Goal: Communication & Community: Answer question/provide support

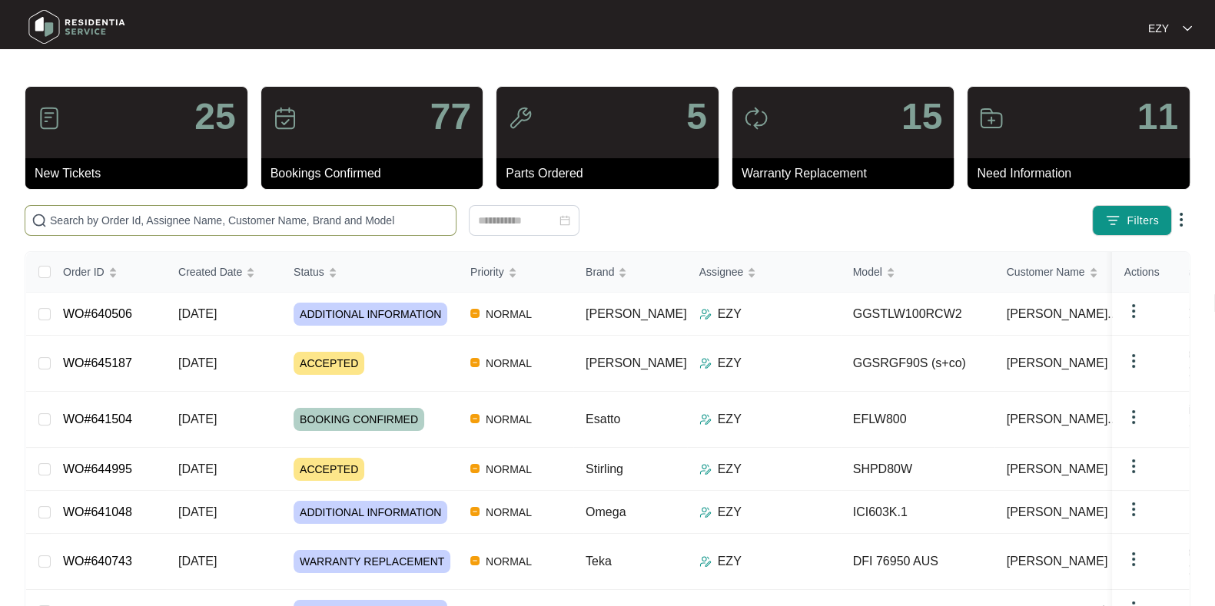
click at [267, 224] on input "text" at bounding box center [250, 220] width 400 height 17
paste input "638186"
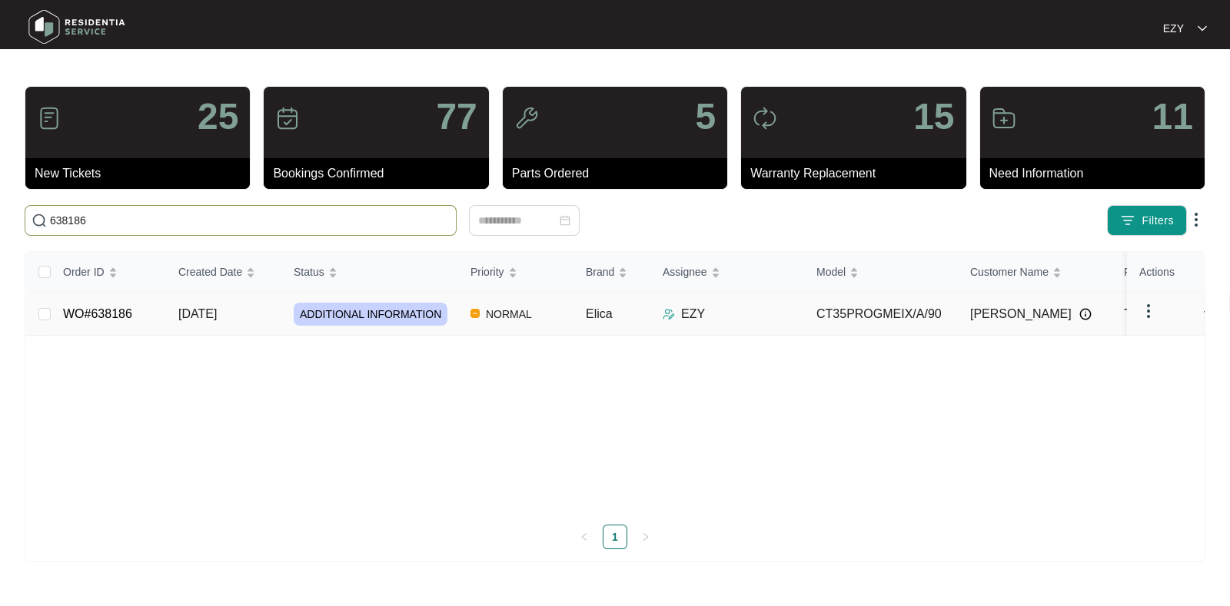
type input "638186"
click at [157, 320] on td "WO#638186" at bounding box center [108, 314] width 115 height 43
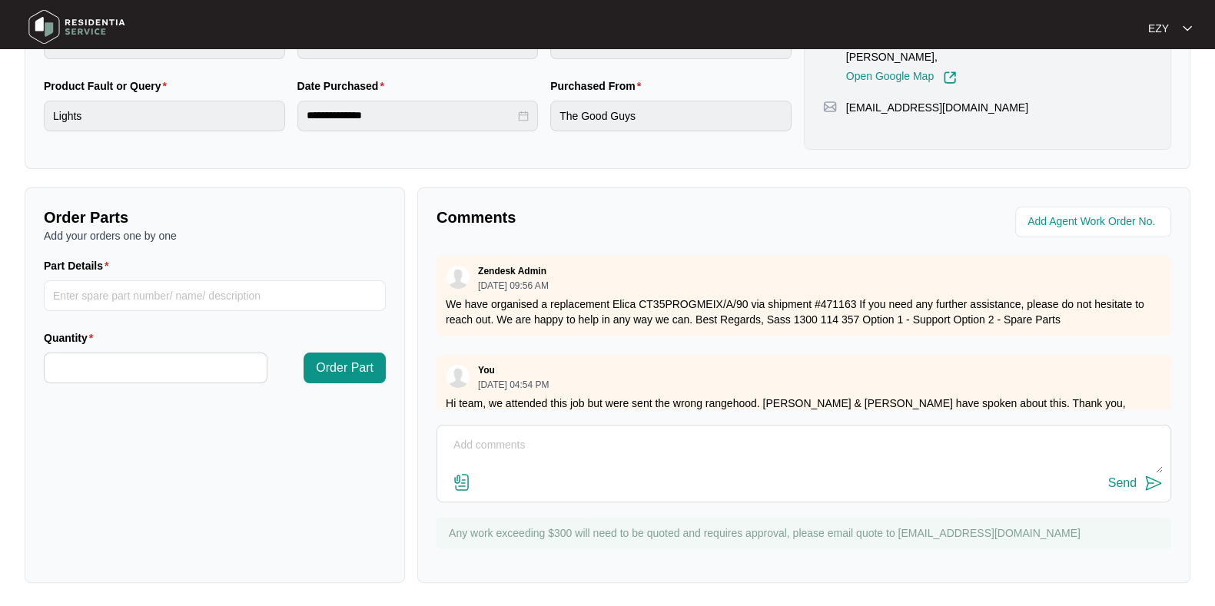
scroll to position [25, 0]
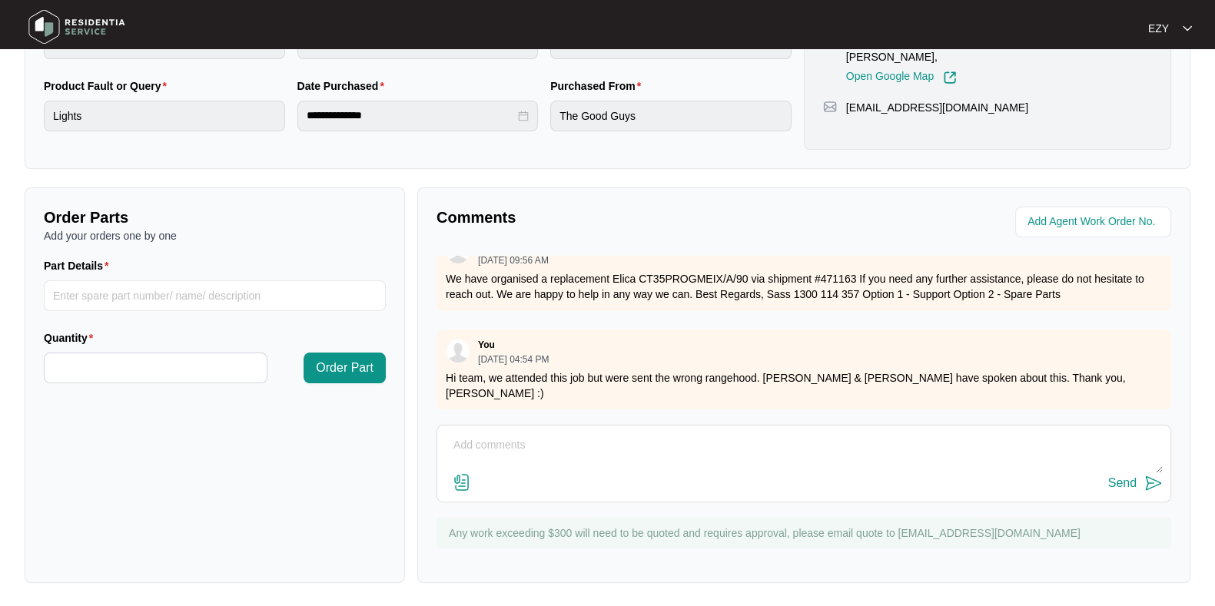
click at [607, 462] on textarea at bounding box center [804, 453] width 718 height 40
type textarea "Hi team, I hope you are well - just following up on this job. Thank you, kind r…"
click at [1114, 484] on div "Send" at bounding box center [1122, 483] width 28 height 14
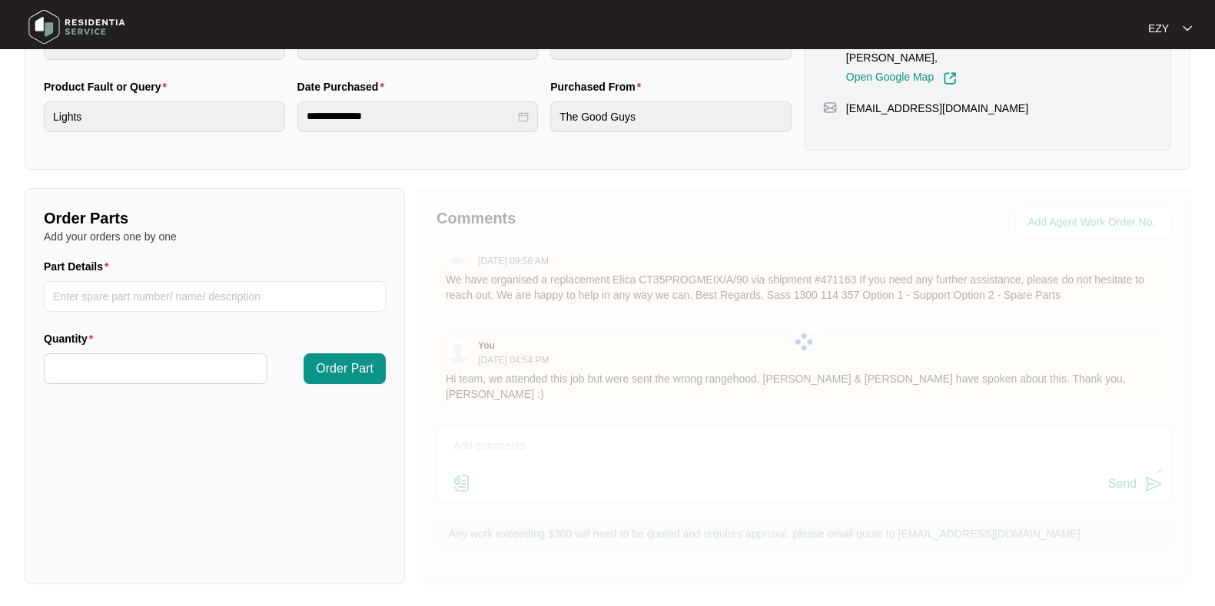
scroll to position [411, 0]
click at [728, 504] on div "Comments Zendesk Admin [DATE] 09:56 AM We have organised a replacement Elica CT…" at bounding box center [803, 386] width 773 height 396
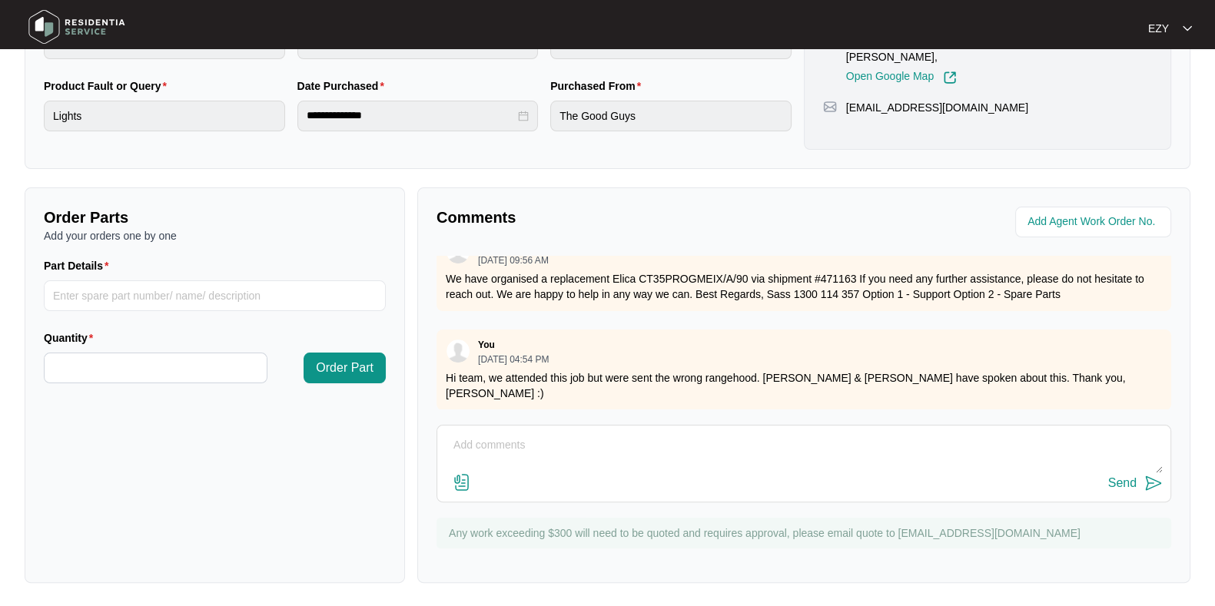
scroll to position [109, 0]
